Goal: Task Accomplishment & Management: Complete application form

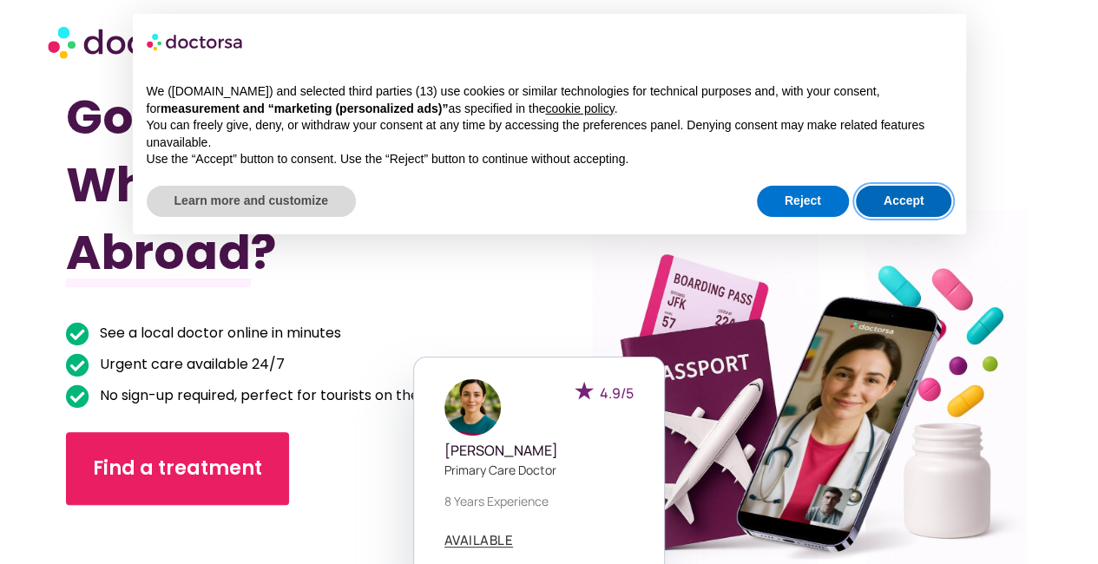
click at [902, 199] on button "Accept" at bounding box center [904, 201] width 96 height 31
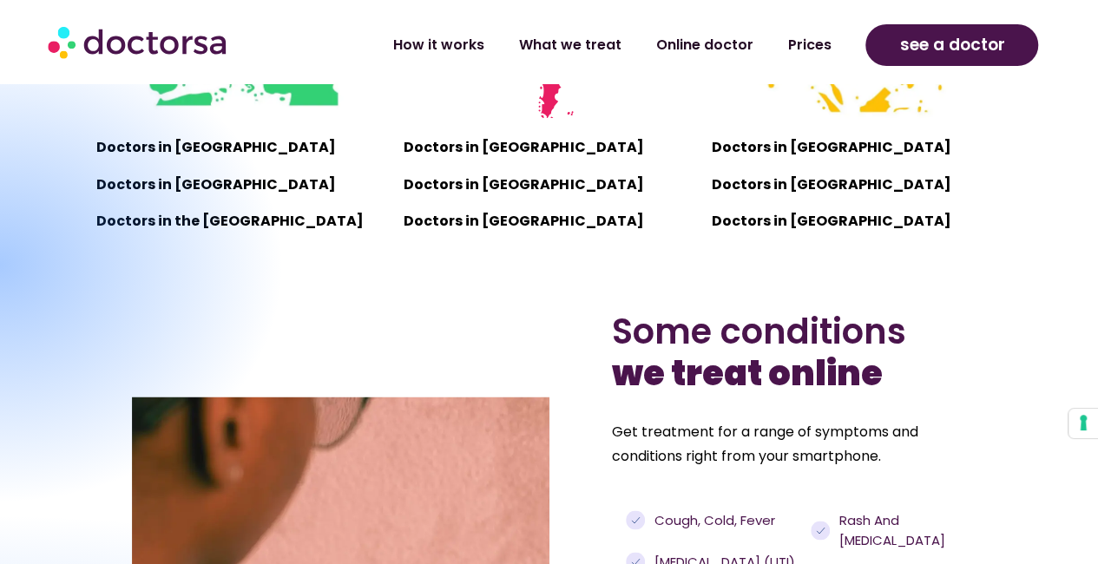
scroll to position [1389, 0]
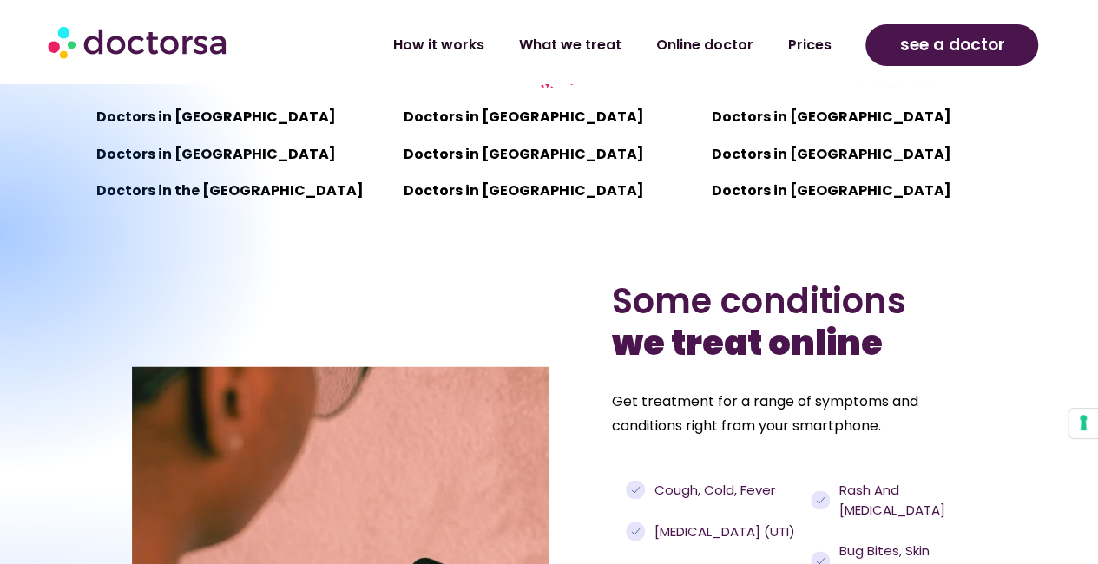
click at [192, 159] on div at bounding box center [-1, 235] width 571 height 480
click at [191, 155] on div at bounding box center [-1, 235] width 571 height 480
click at [139, 142] on div at bounding box center [-1, 235] width 571 height 480
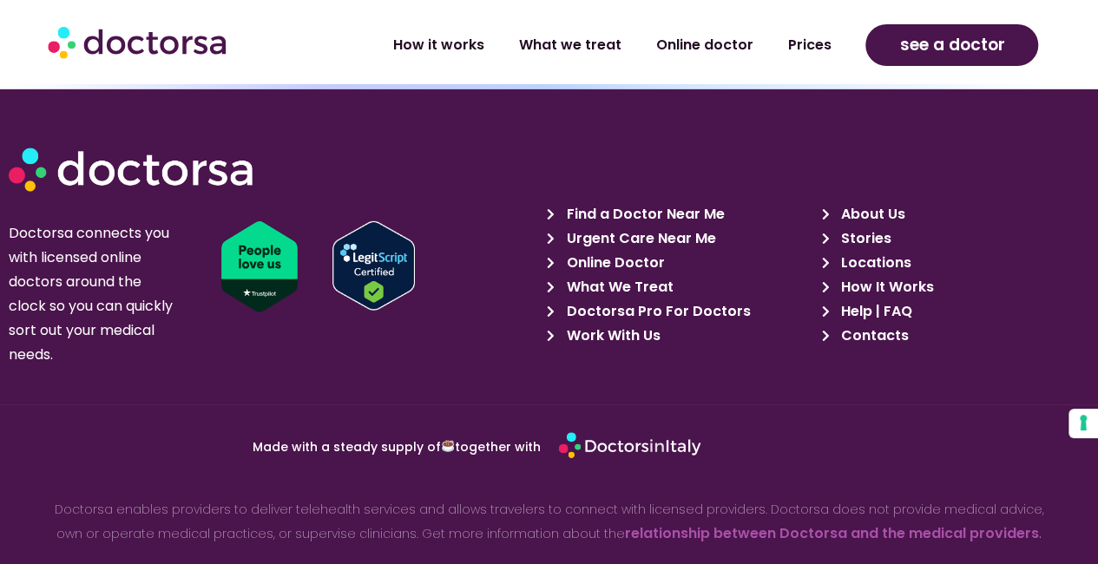
scroll to position [6084, 0]
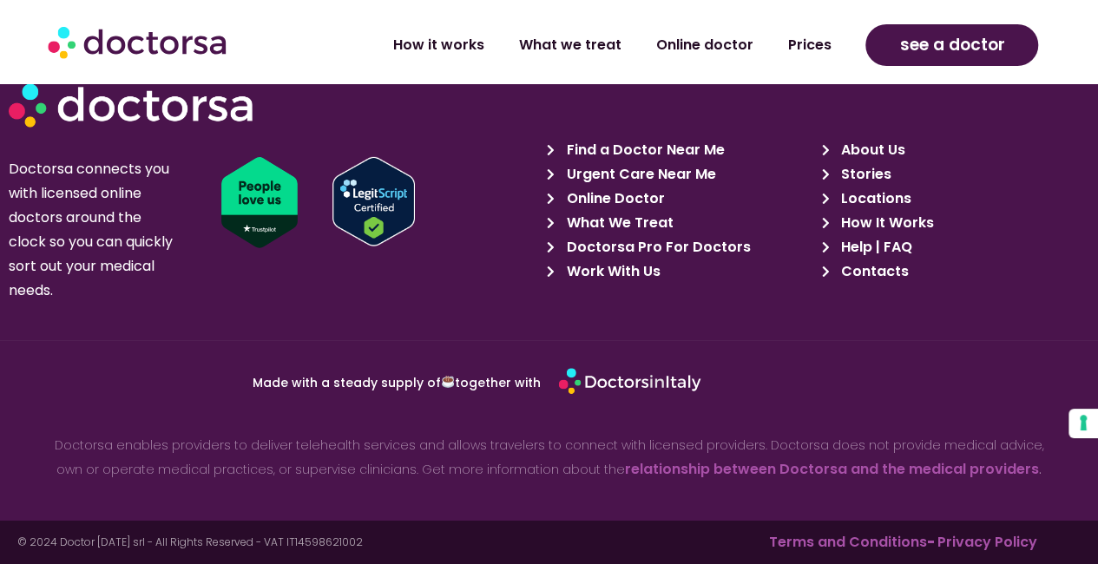
click at [599, 201] on span "Online Doctor" at bounding box center [614, 199] width 102 height 24
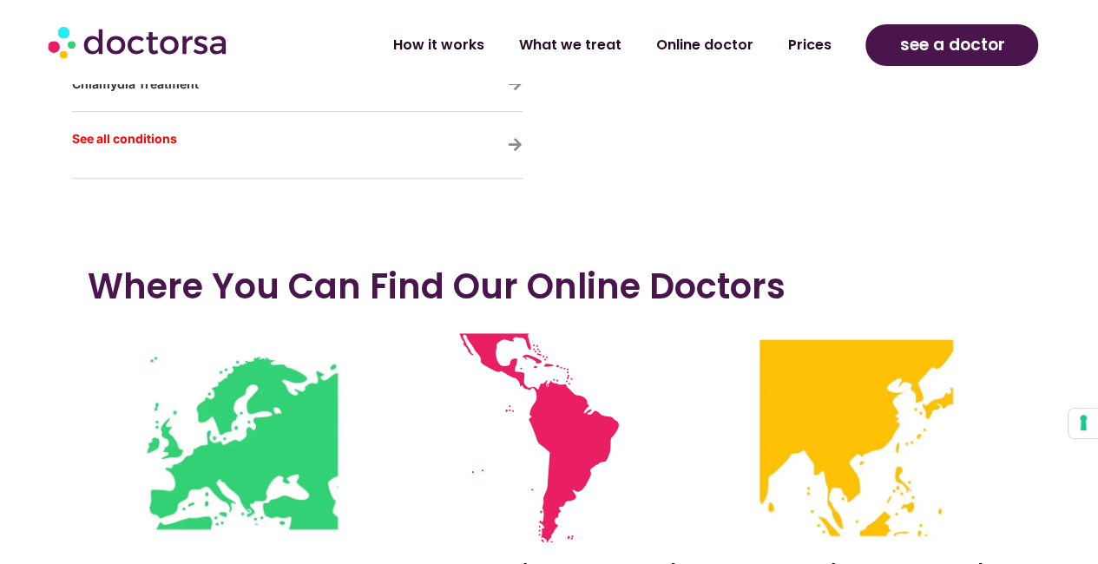
scroll to position [3907, 0]
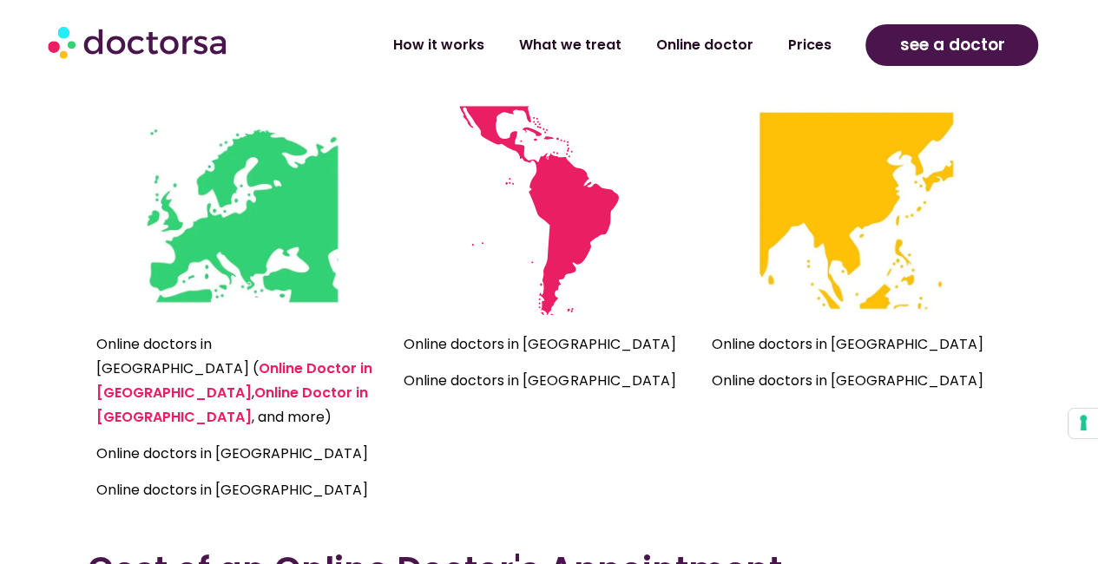
click at [238, 442] on p "Online doctors in Turkey" at bounding box center [241, 454] width 290 height 24
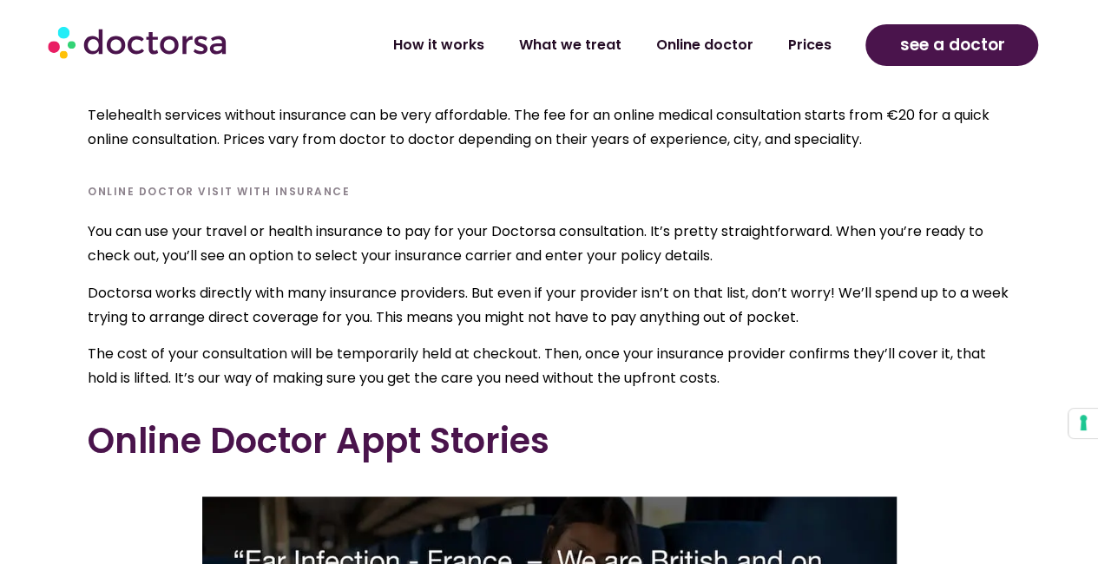
scroll to position [4602, 0]
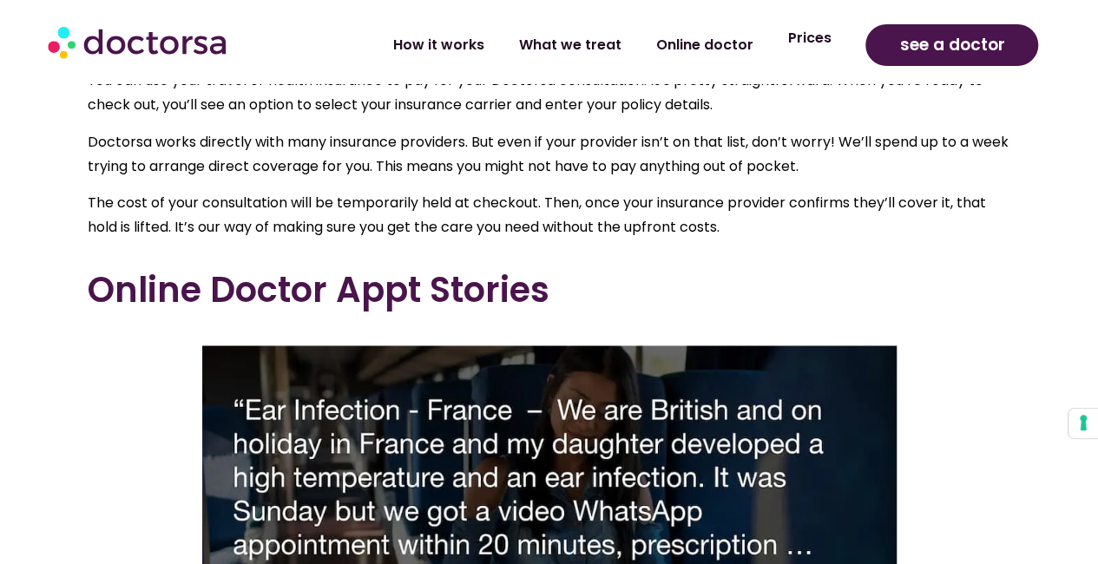
click at [794, 45] on link "Prices" at bounding box center [809, 38] width 78 height 40
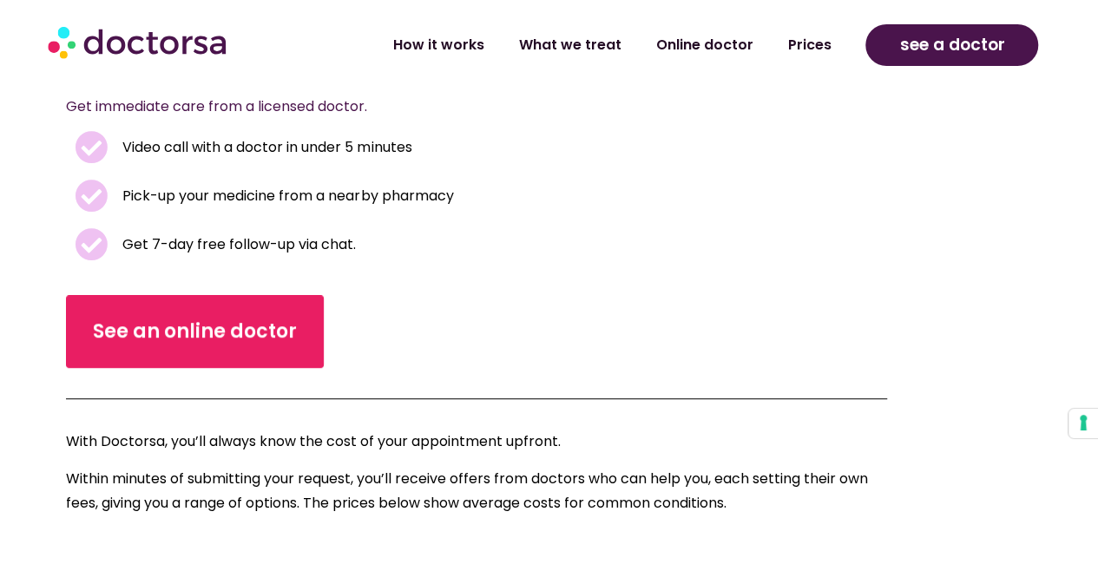
scroll to position [347, 0]
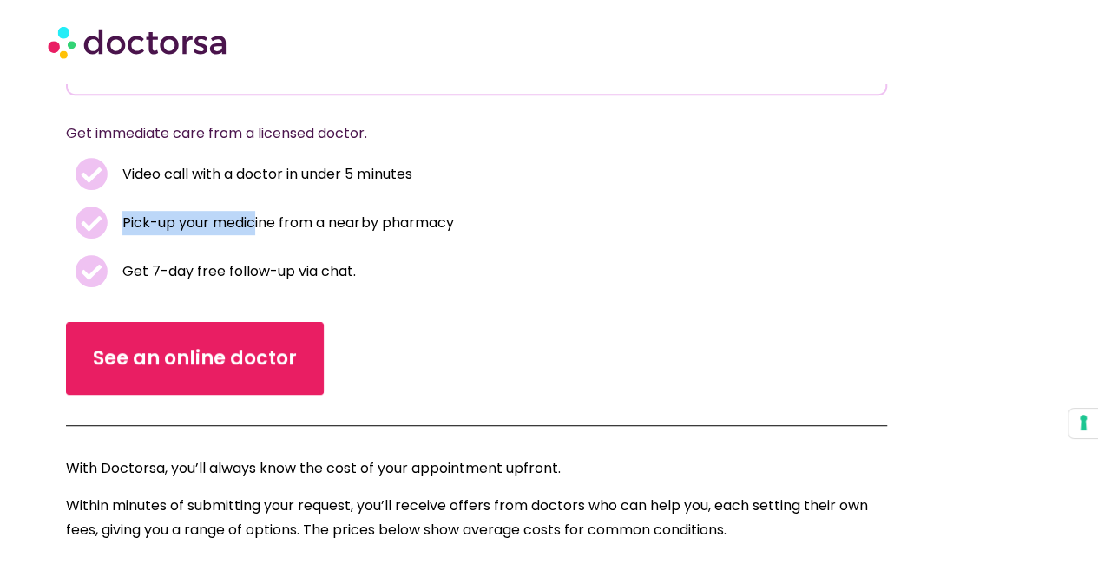
drag, startPoint x: 125, startPoint y: 223, endPoint x: 259, endPoint y: 212, distance: 134.2
click at [259, 212] on span "Pick-up your medicine from a nearby pharmacy" at bounding box center [285, 223] width 335 height 24
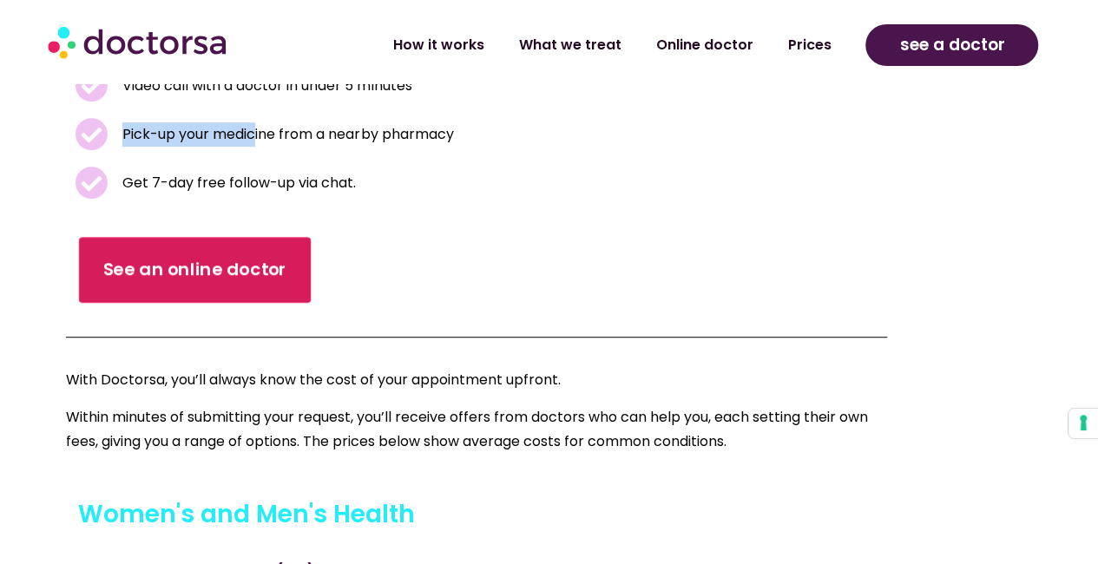
scroll to position [521, 0]
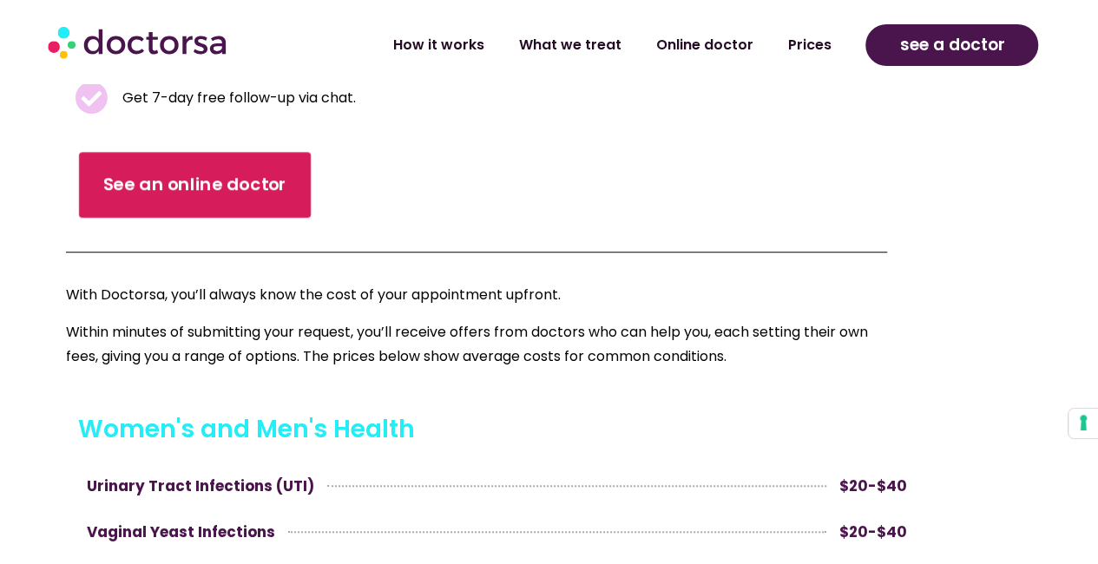
click at [235, 180] on span "See an online doctor" at bounding box center [195, 185] width 184 height 25
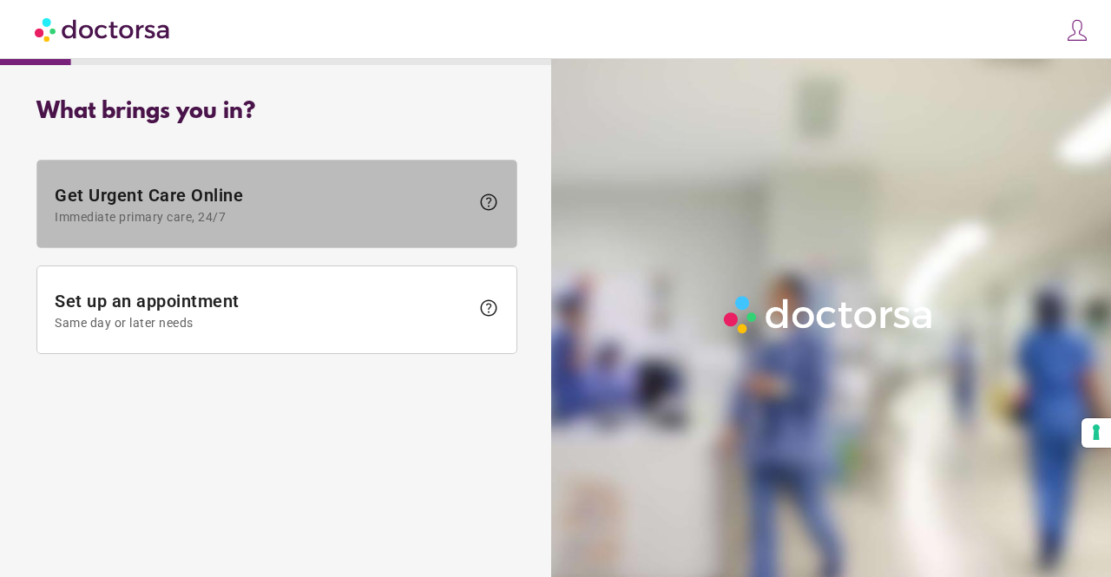
click at [309, 227] on span at bounding box center [276, 204] width 479 height 87
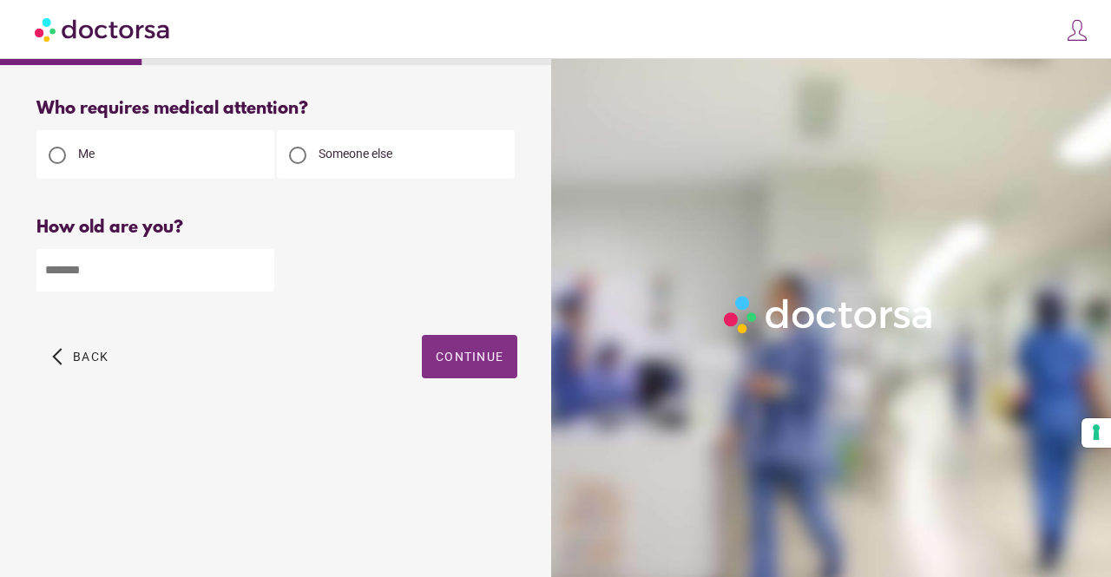
click at [468, 339] on span "button" at bounding box center [470, 356] width 96 height 43
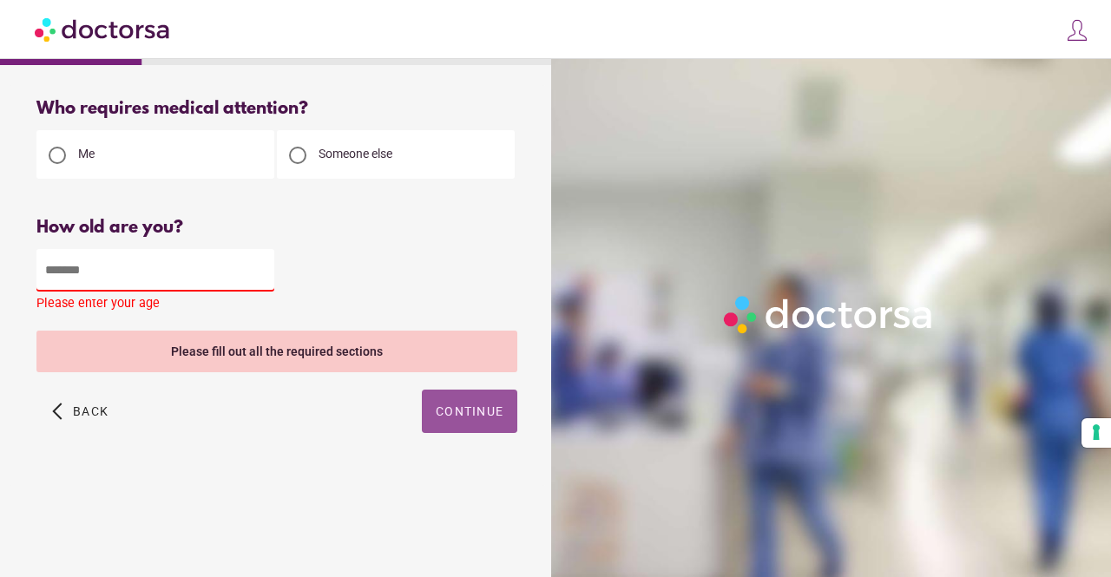
click at [199, 280] on input "number" at bounding box center [155, 270] width 238 height 43
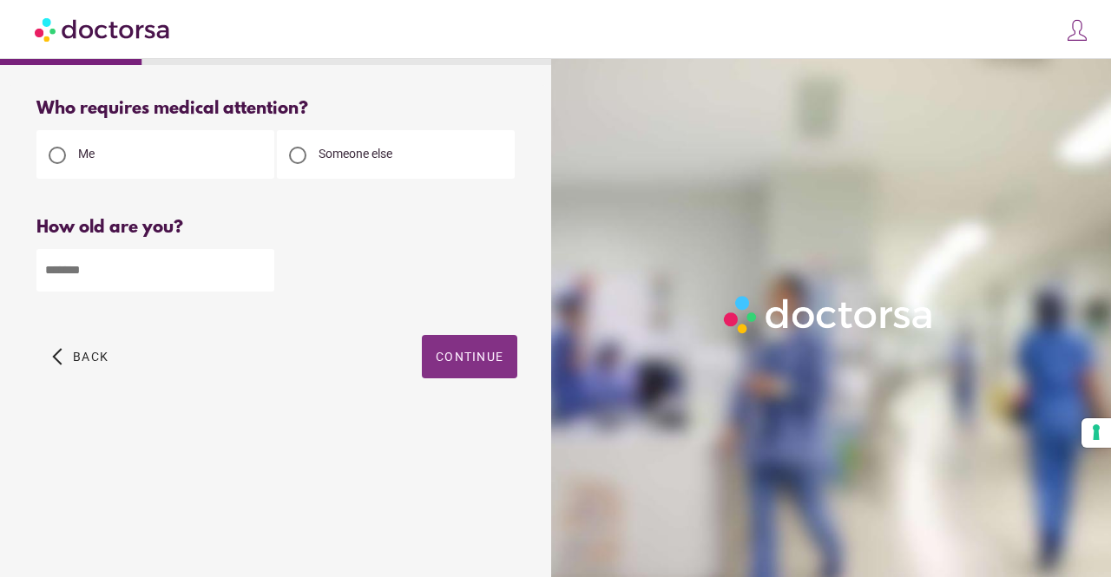
type input "**"
click at [502, 346] on span "button" at bounding box center [470, 356] width 96 height 43
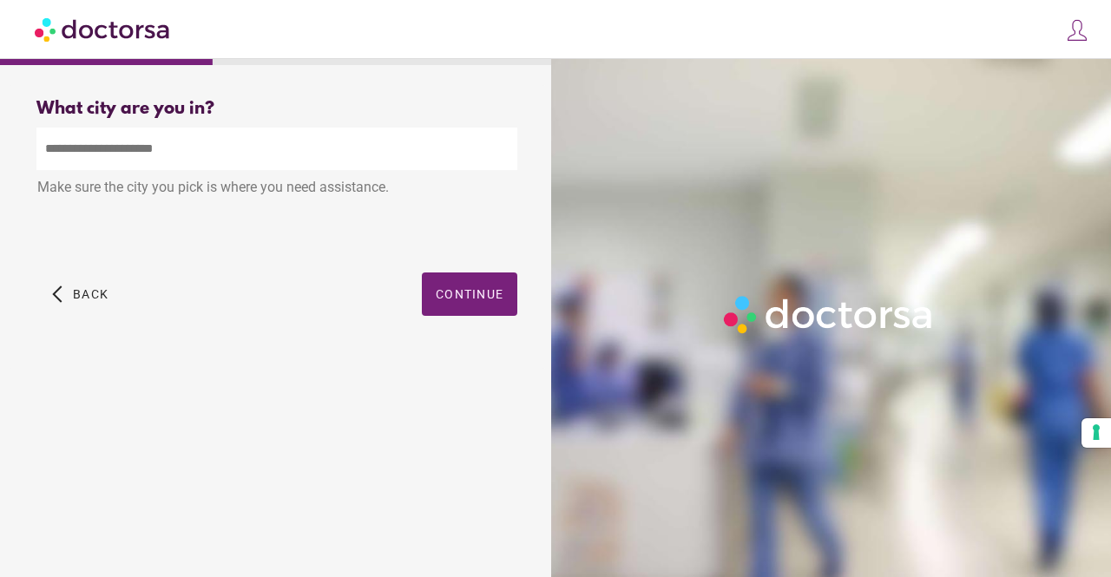
click at [241, 143] on input "text" at bounding box center [276, 149] width 481 height 43
click at [465, 305] on div "What city are you in? What city is the patient in? ******** Make sure the city …" at bounding box center [277, 227] width 537 height 284
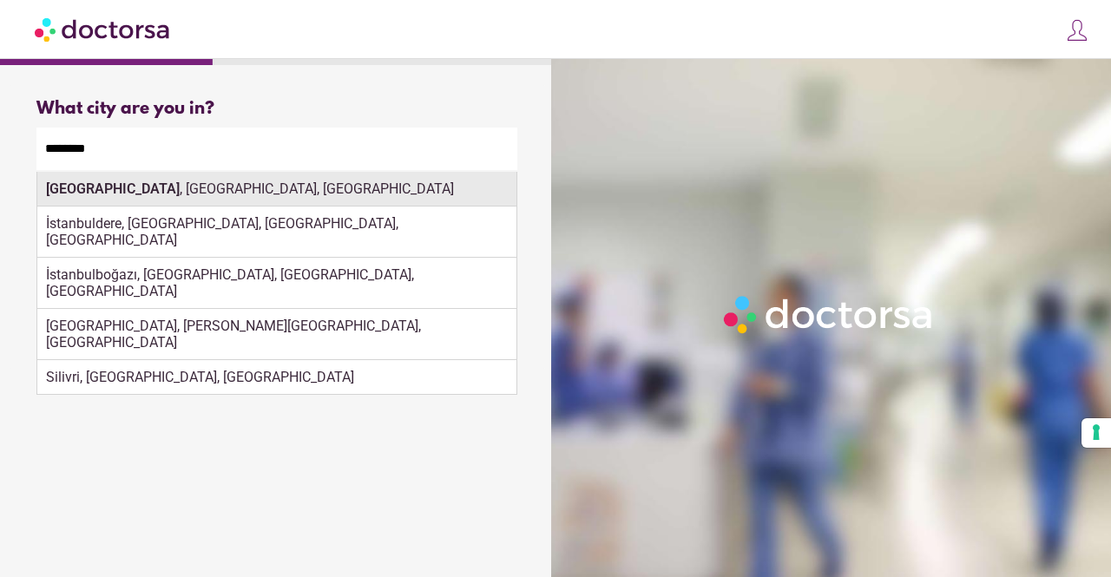
click at [129, 199] on div "[GEOGRAPHIC_DATA] , [GEOGRAPHIC_DATA], [GEOGRAPHIC_DATA]" at bounding box center [276, 189] width 479 height 35
type input "**********"
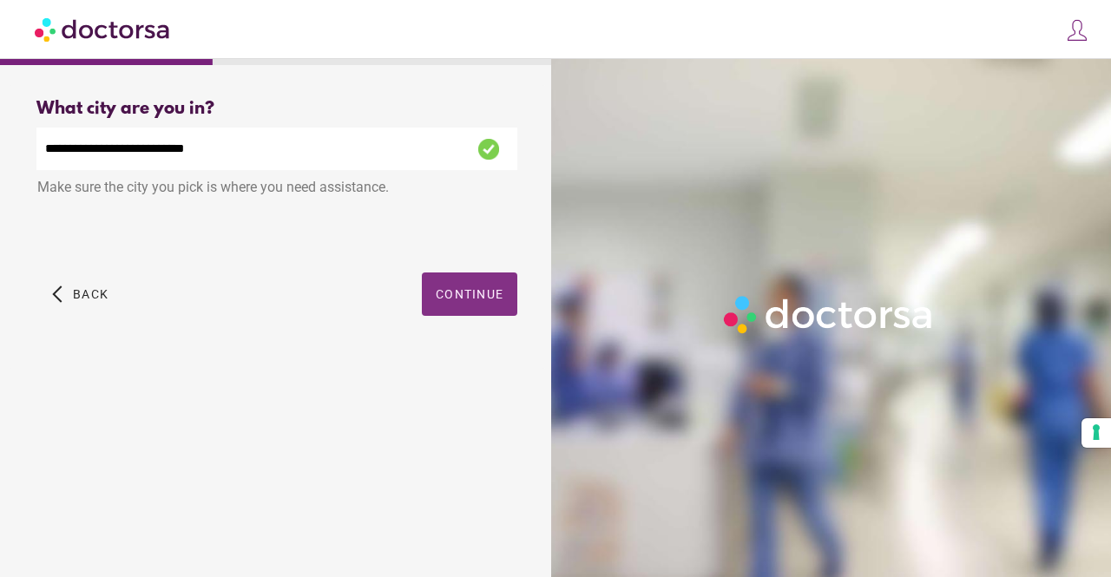
click at [455, 287] on span "button" at bounding box center [470, 294] width 96 height 43
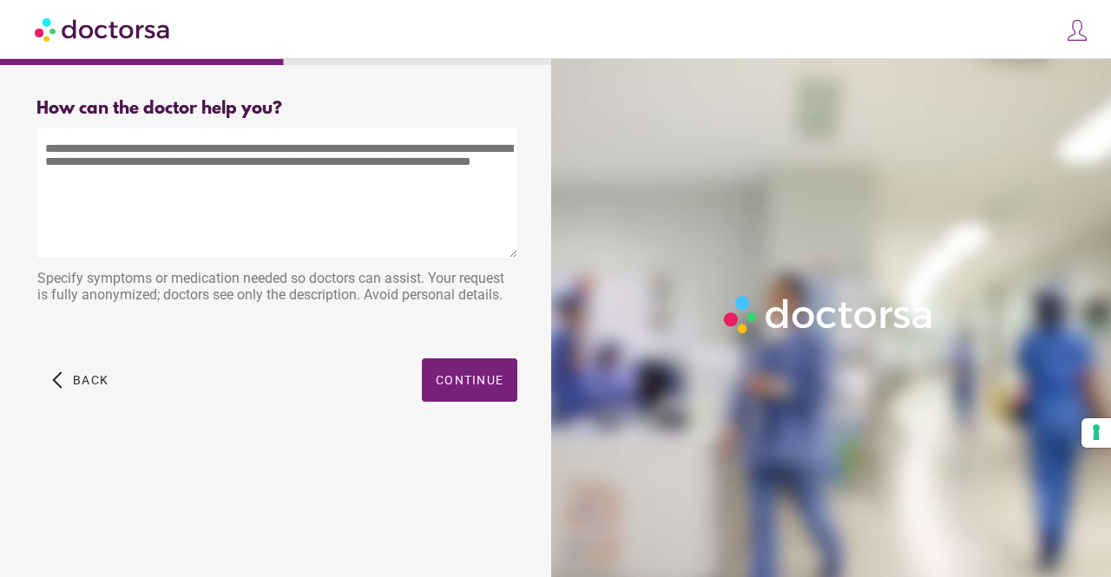
click at [156, 221] on textarea at bounding box center [276, 193] width 481 height 130
drag, startPoint x: 424, startPoint y: 181, endPoint x: 128, endPoint y: 181, distance: 296.1
click at [128, 181] on textarea at bounding box center [276, 193] width 481 height 130
drag, startPoint x: 72, startPoint y: 160, endPoint x: 247, endPoint y: 162, distance: 175.4
click at [247, 162] on textarea at bounding box center [276, 193] width 481 height 130
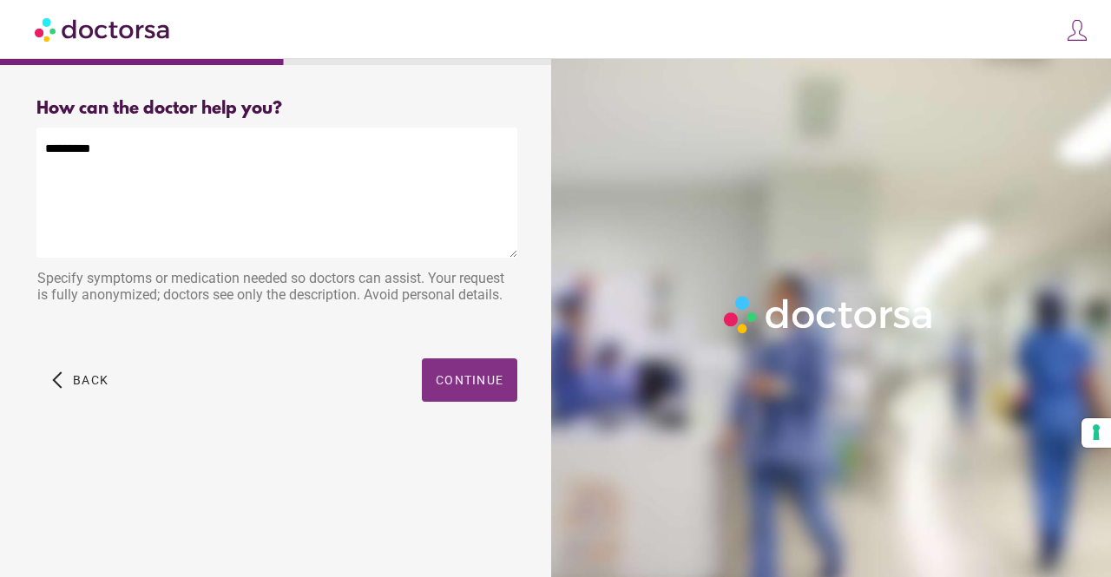
type textarea "********"
click at [450, 372] on span "button" at bounding box center [470, 380] width 96 height 43
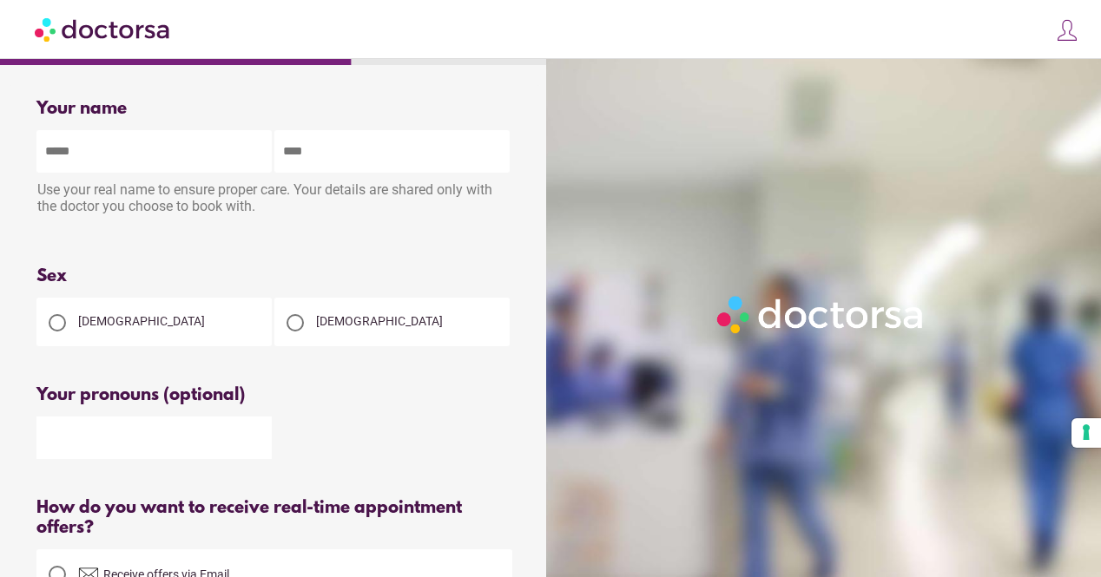
click at [201, 166] on input "text" at bounding box center [153, 151] width 235 height 43
type input "******"
type input "**********"
click at [333, 325] on span "[DEMOGRAPHIC_DATA]" at bounding box center [379, 321] width 127 height 14
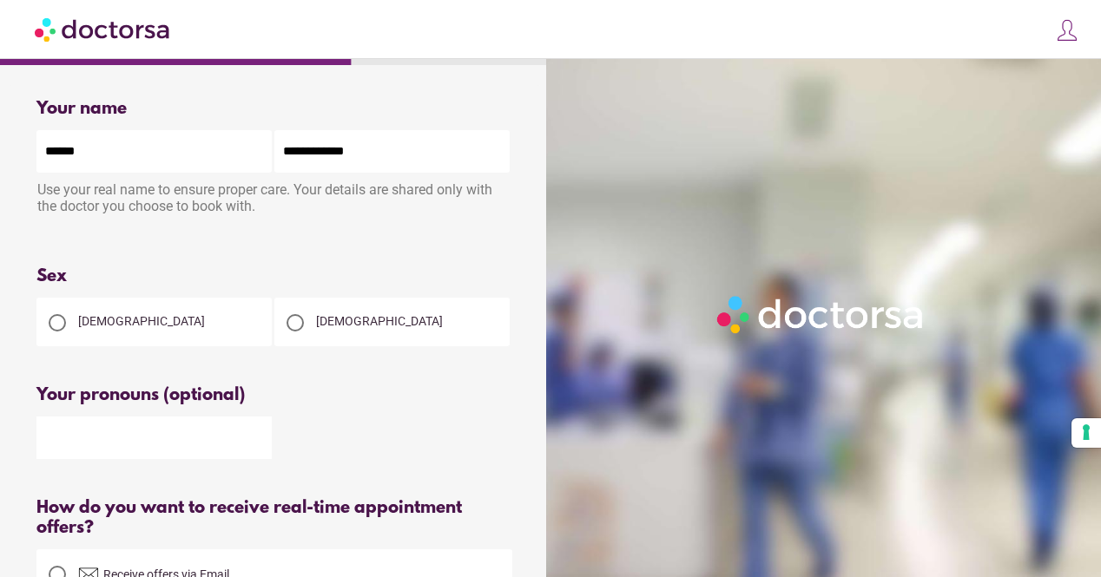
click at [184, 447] on input "text" at bounding box center [153, 438] width 235 height 43
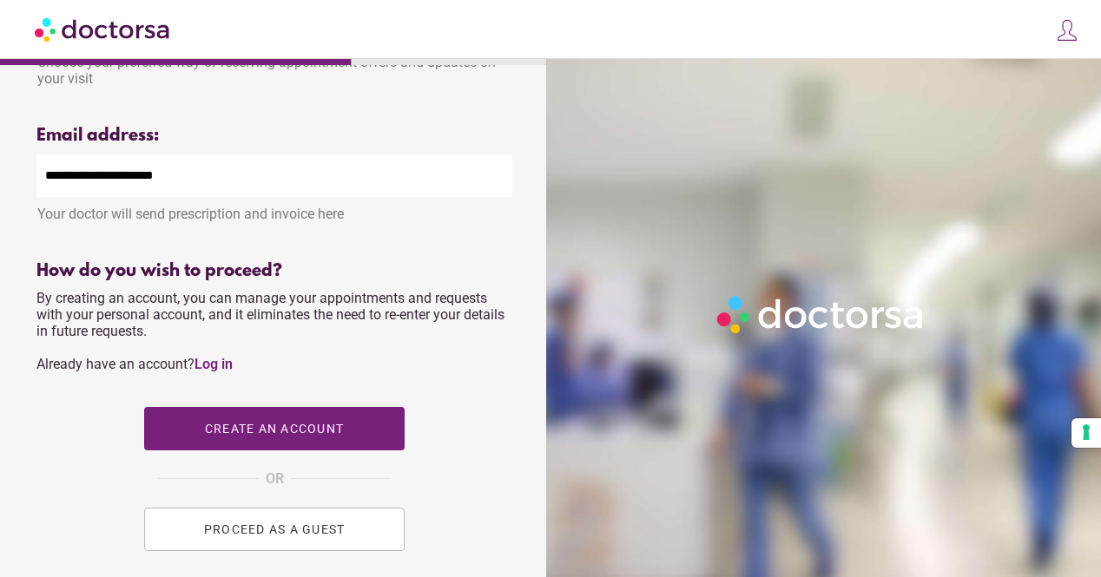
scroll to position [766, 0]
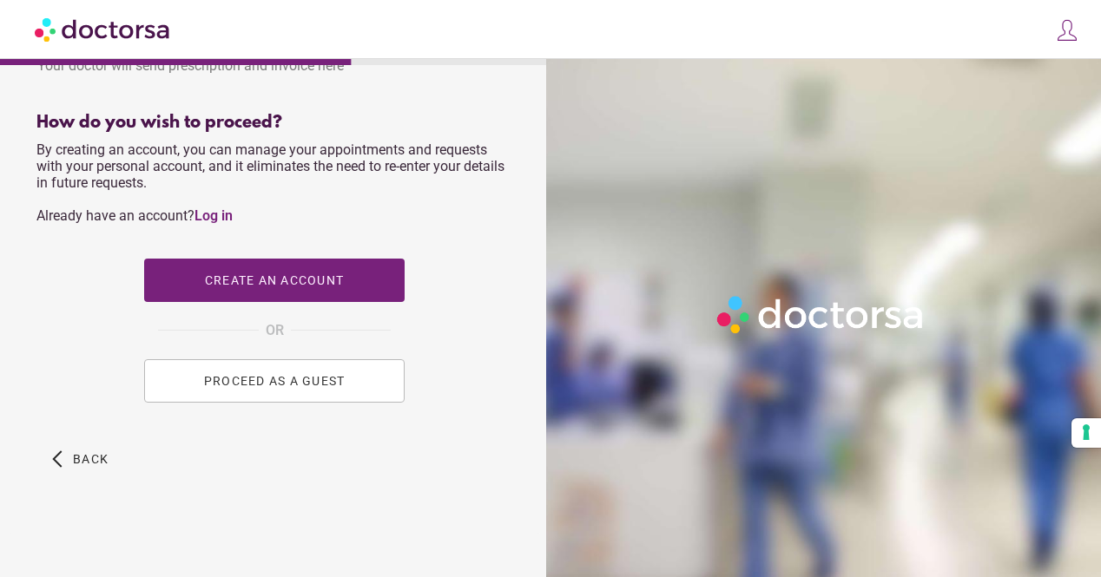
click at [258, 387] on span "PROCEED AS A GUEST" at bounding box center [275, 381] width 142 height 14
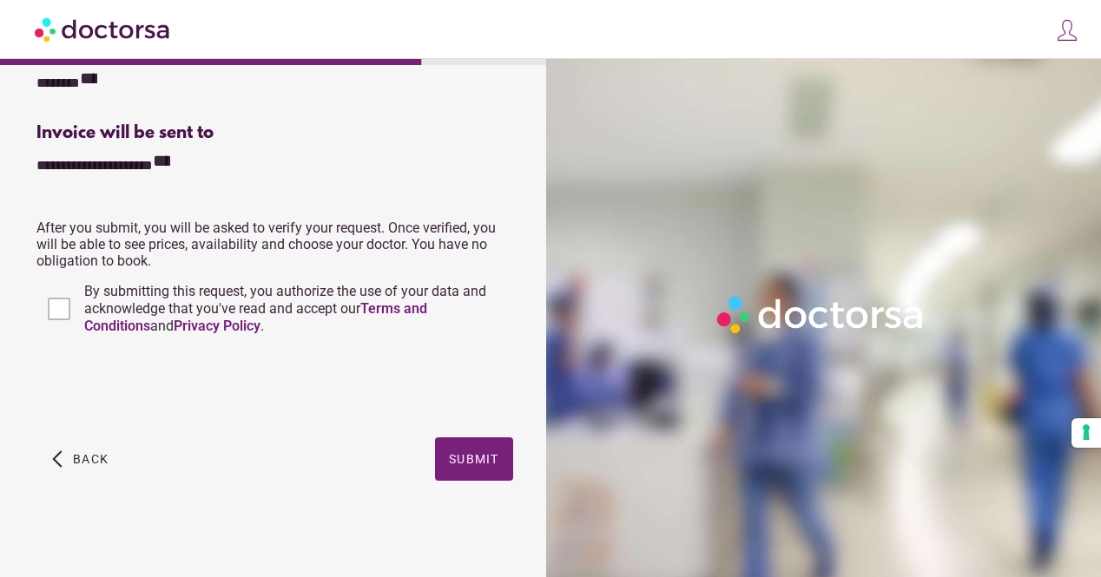
scroll to position [445, 0]
click at [464, 459] on span "Submit" at bounding box center [474, 459] width 50 height 14
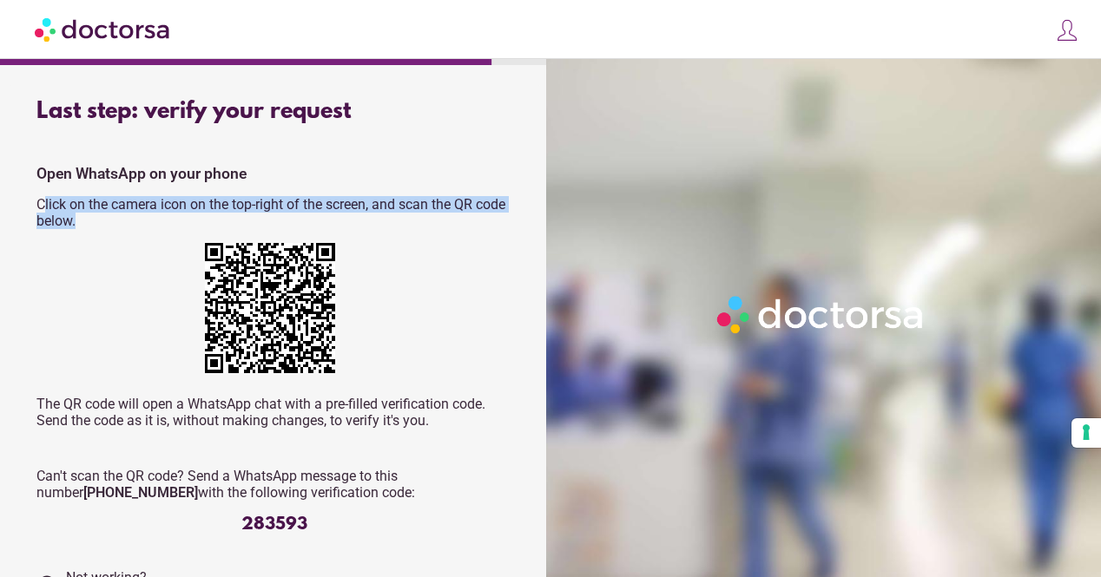
drag, startPoint x: 46, startPoint y: 208, endPoint x: 424, endPoint y: 224, distance: 378.1
click at [424, 224] on p "Click on the camera icon on the top-right of the screen, and scan the QR code b…" at bounding box center [274, 212] width 476 height 33
click at [470, 228] on p "Click on the camera icon on the top-right of the screen, and scan the QR code b…" at bounding box center [274, 212] width 476 height 33
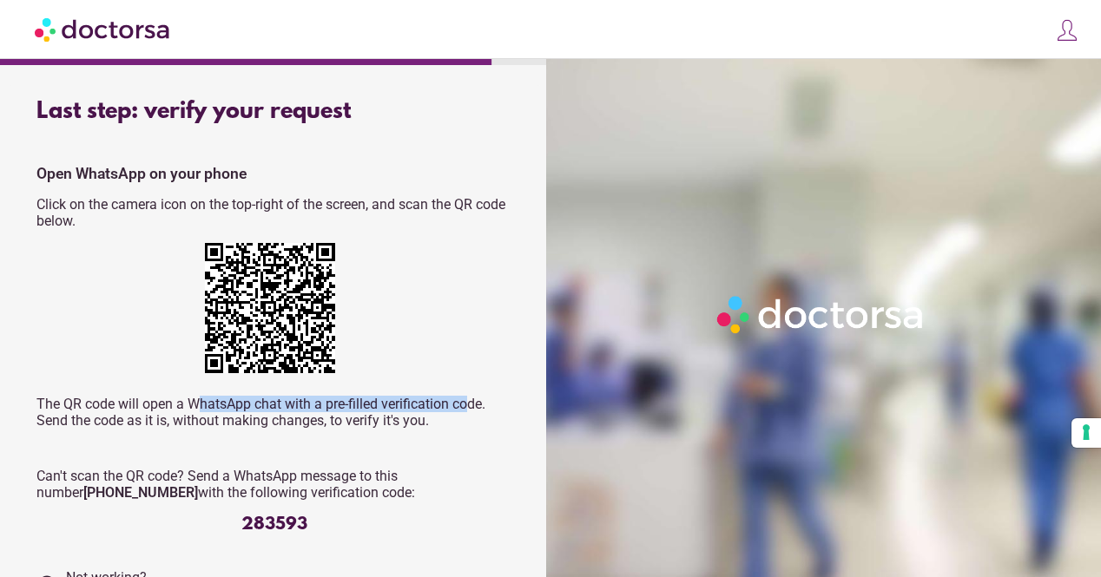
drag, startPoint x: 200, startPoint y: 411, endPoint x: 471, endPoint y: 412, distance: 270.9
click at [470, 412] on p "The QR code will open a WhatsApp chat with a pre-filled verification code. Send…" at bounding box center [274, 412] width 476 height 33
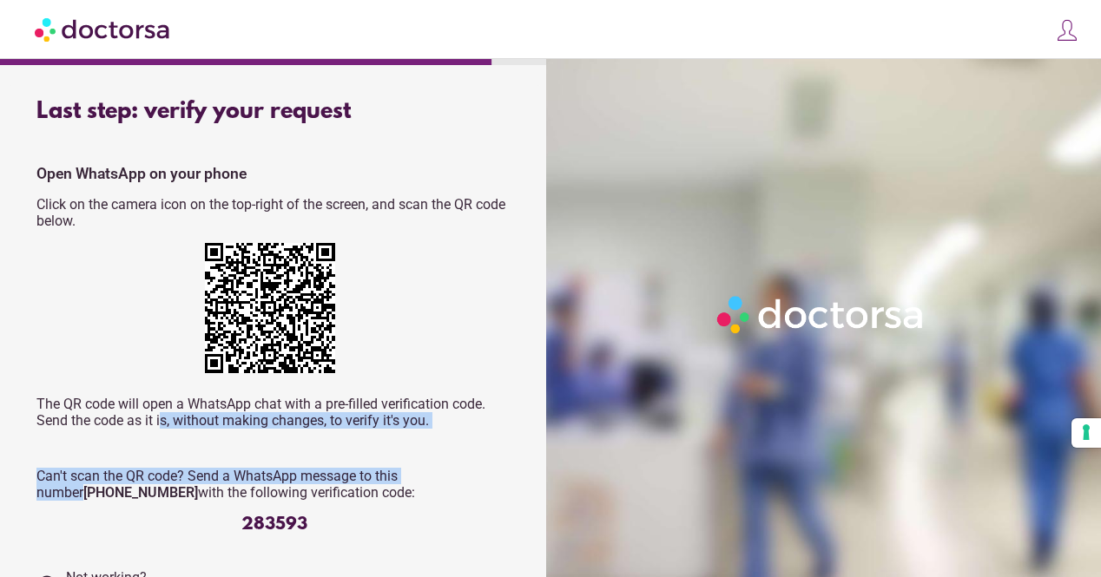
drag, startPoint x: 231, startPoint y: 425, endPoint x: 457, endPoint y: 452, distance: 227.4
click at [457, 452] on div "Open WhatsApp on your phone Click on the camera icon on the top-right of the sc…" at bounding box center [274, 350] width 476 height 370
